Goal: Task Accomplishment & Management: Use online tool/utility

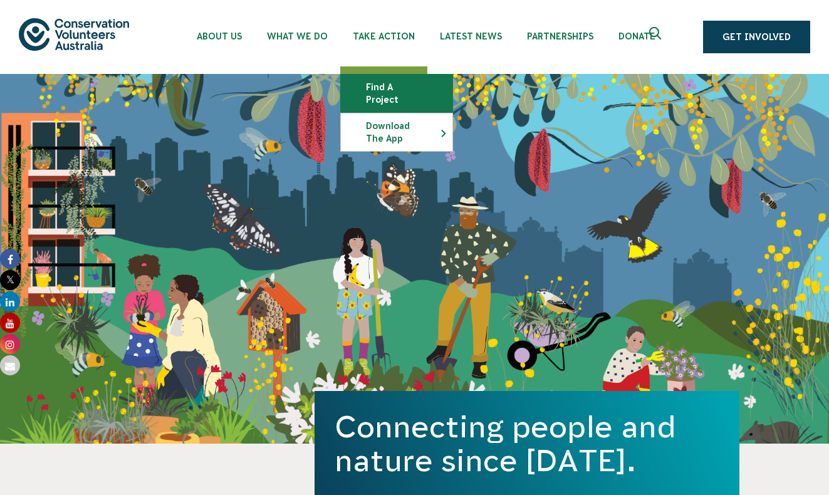
click at [394, 88] on link "Find a project" at bounding box center [397, 94] width 112 height 38
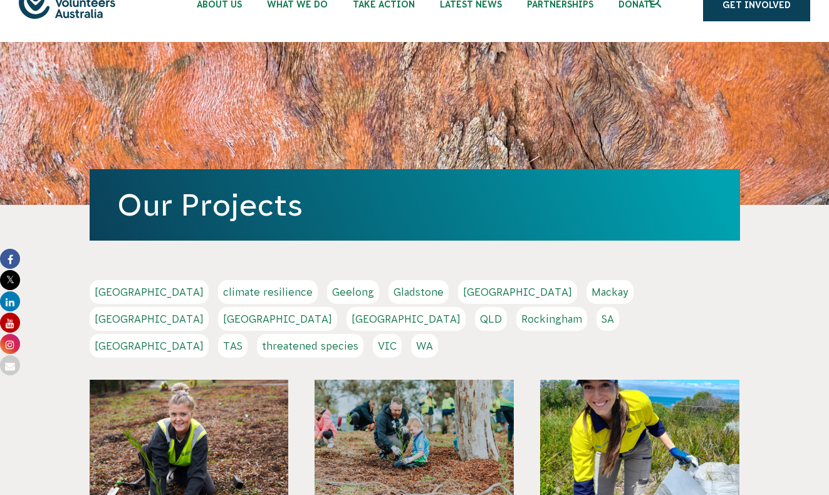
scroll to position [45, 0]
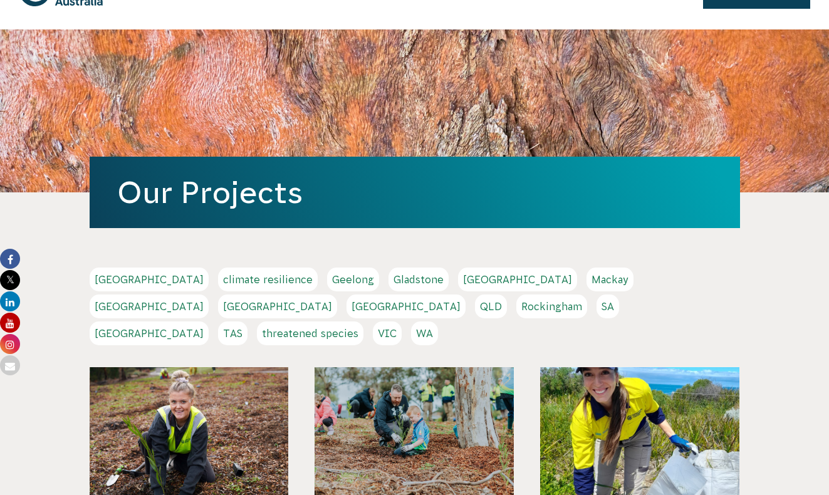
click at [209, 322] on link "[GEOGRAPHIC_DATA]" at bounding box center [149, 334] width 119 height 24
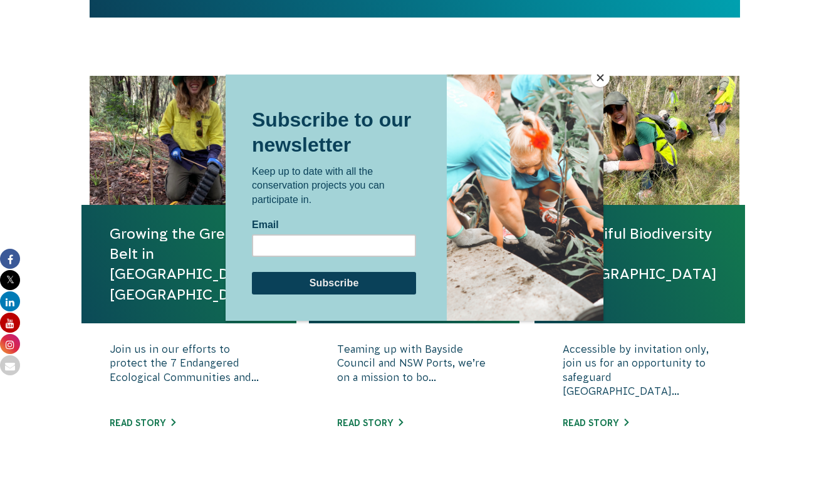
scroll to position [407, 0]
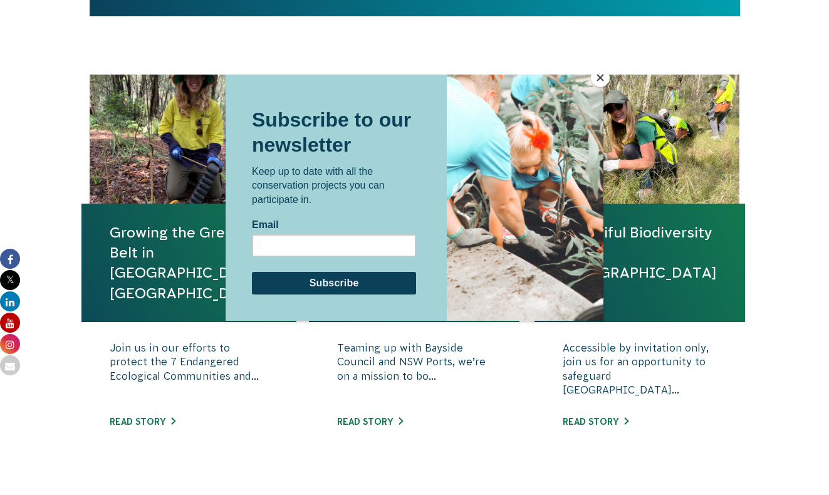
click at [599, 76] on button "Close" at bounding box center [600, 77] width 19 height 19
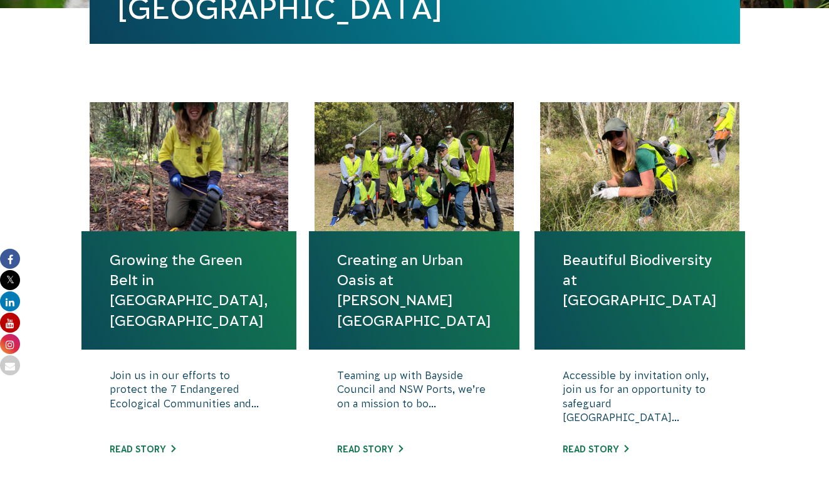
scroll to position [0, 0]
